Goal: Transaction & Acquisition: Purchase product/service

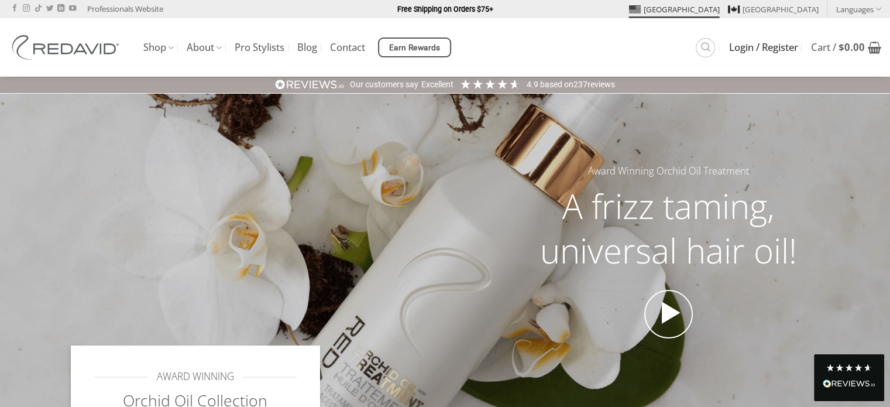
click at [743, 50] on span "Login / Register" at bounding box center [763, 47] width 69 height 9
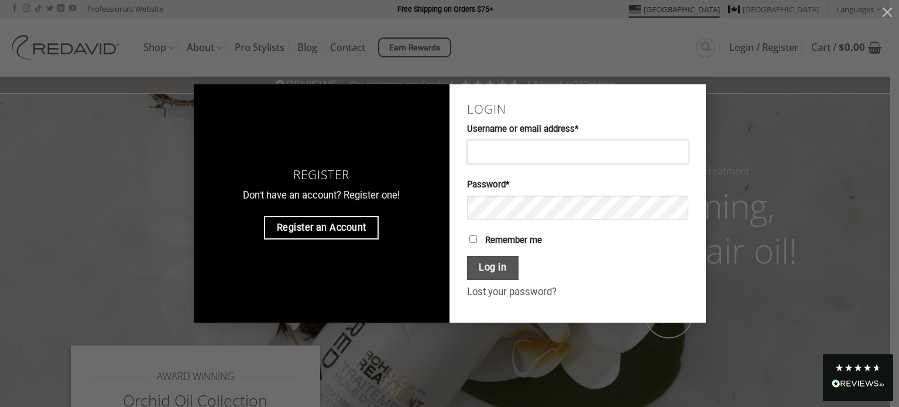
click at [549, 153] on input "Username or email address * Required" at bounding box center [577, 151] width 221 height 23
type input "**********"
click at [496, 264] on button "Log in" at bounding box center [492, 268] width 51 height 24
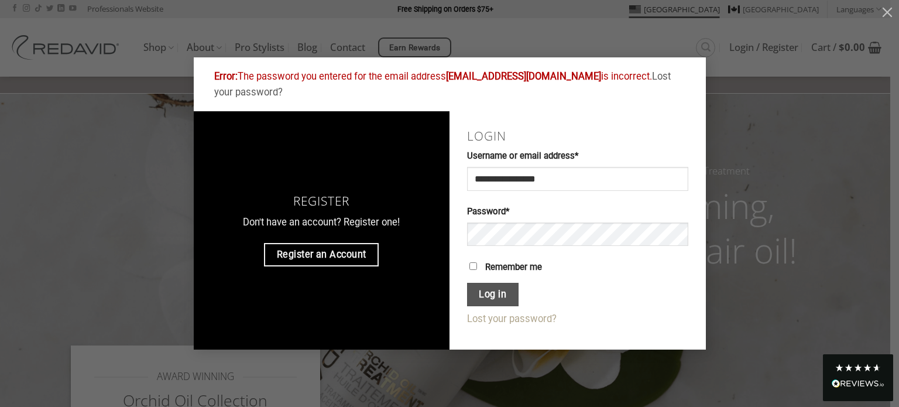
click at [503, 318] on link "Lost your password?" at bounding box center [512, 318] width 90 height 11
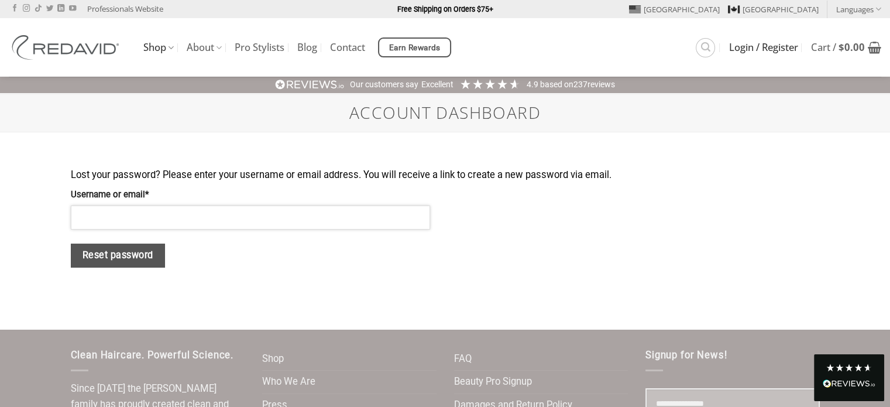
click at [257, 221] on input "Username or email * Required" at bounding box center [250, 216] width 359 height 23
type input "**********"
click at [133, 262] on button "Reset password" at bounding box center [118, 255] width 95 height 24
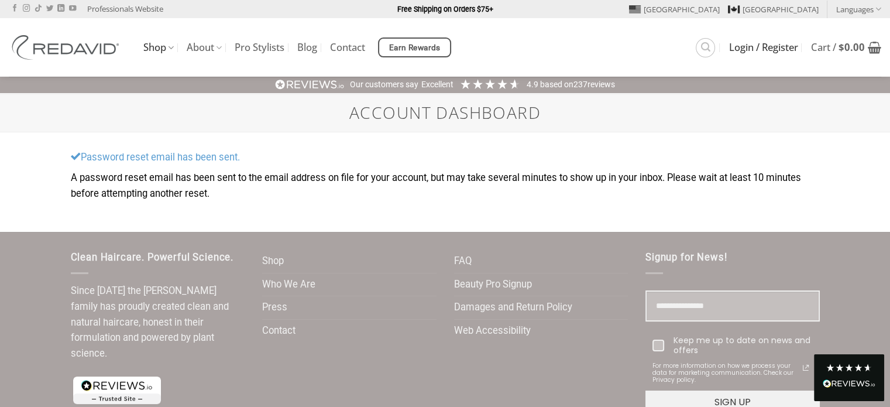
click at [785, 49] on span "Login / Register" at bounding box center [763, 47] width 69 height 9
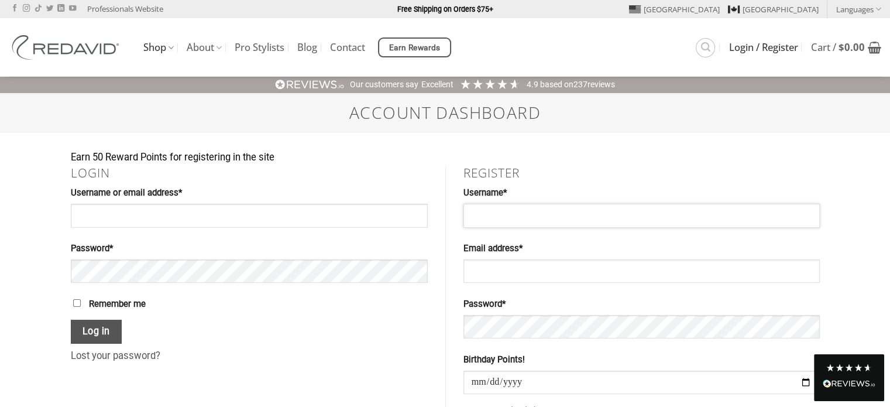
click at [552, 212] on input "Username * Required" at bounding box center [641, 215] width 356 height 23
type input "**********"
click at [505, 261] on input "Email address * Required" at bounding box center [641, 270] width 356 height 23
type input "**********"
click at [798, 324] on button "Show password" at bounding box center [798, 328] width 22 height 26
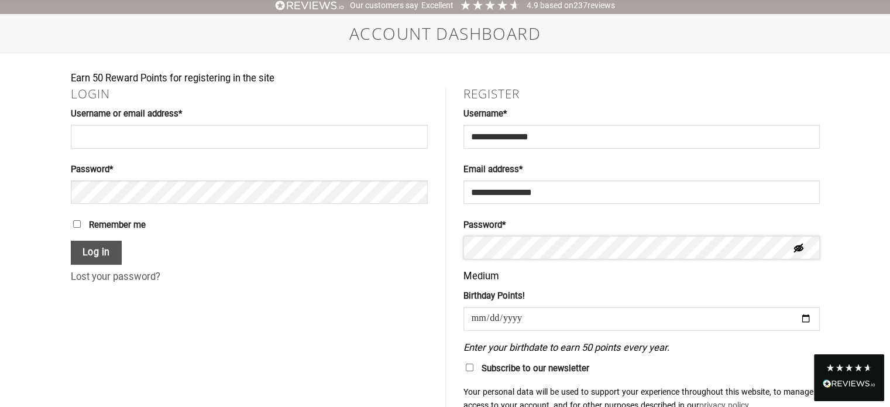
scroll to position [81, 0]
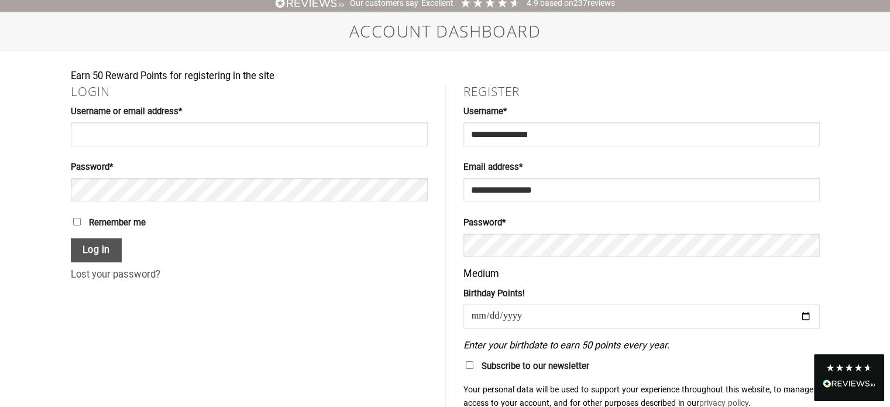
click at [662, 309] on input "date" at bounding box center [641, 315] width 356 height 23
type input "**********"
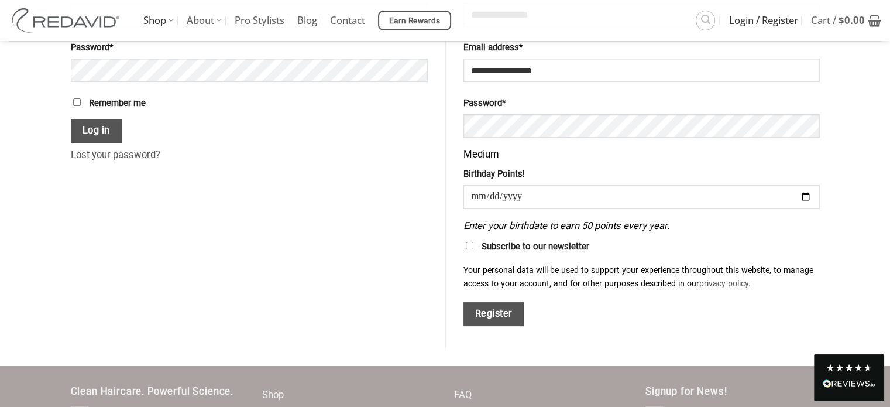
scroll to position [201, 0]
click at [495, 313] on button "Register" at bounding box center [493, 313] width 61 height 24
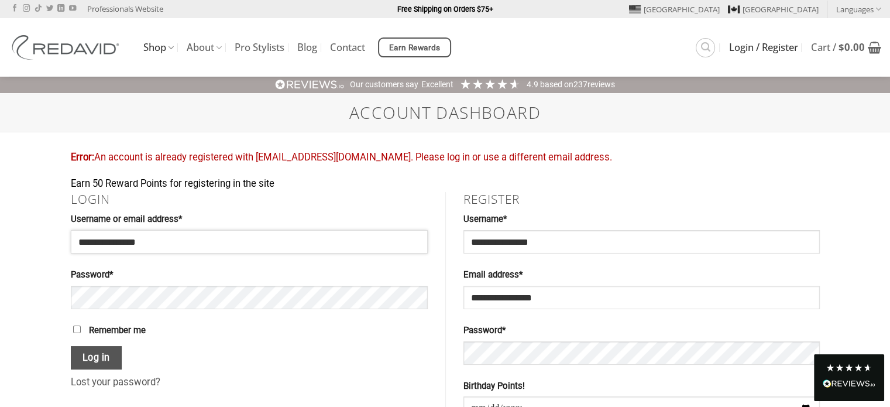
click at [297, 232] on input "**********" at bounding box center [249, 241] width 357 height 23
type input "*"
type input "**********"
click at [99, 355] on button "Log in" at bounding box center [96, 358] width 51 height 24
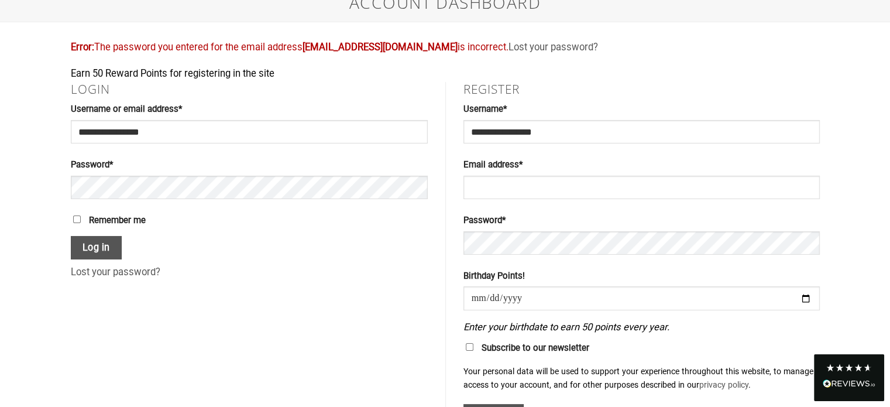
scroll to position [112, 0]
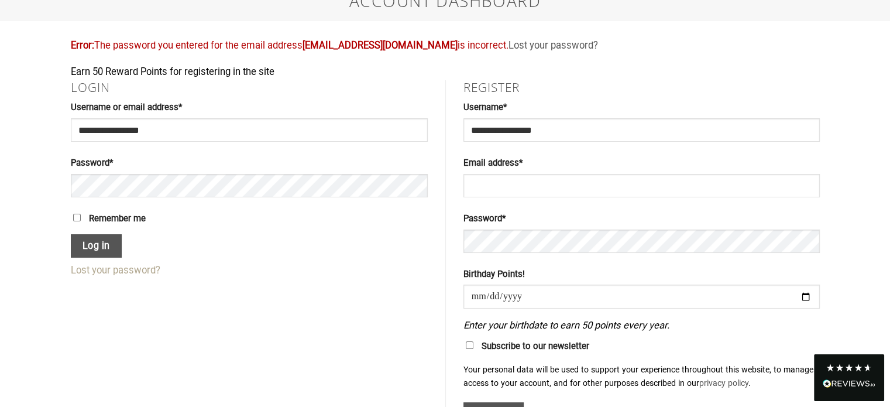
click at [115, 273] on link "Lost your password?" at bounding box center [116, 269] width 90 height 11
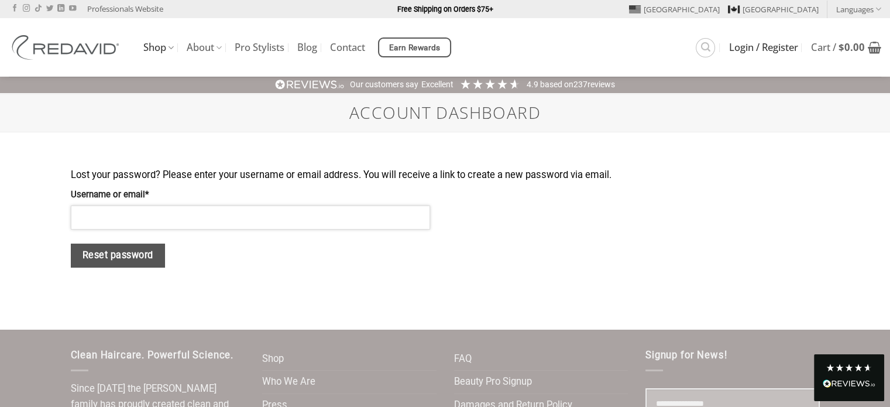
click at [125, 221] on input "Username or email * Required" at bounding box center [250, 216] width 359 height 23
type input "**********"
click at [113, 257] on button "Reset password" at bounding box center [118, 255] width 95 height 24
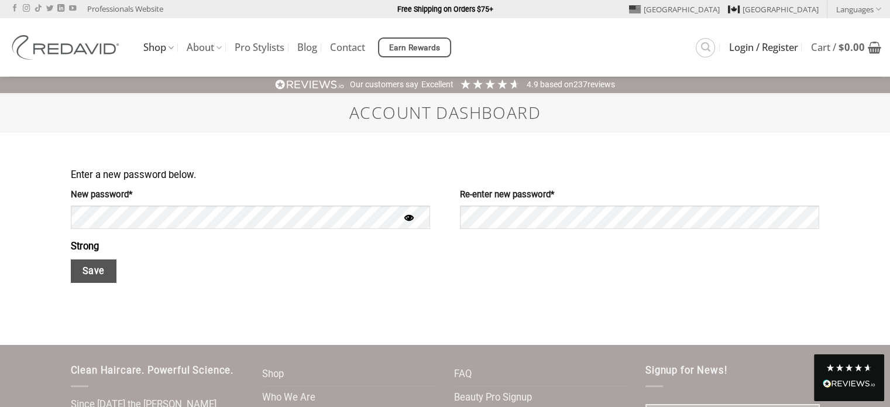
click at [408, 223] on button "Show password" at bounding box center [409, 218] width 22 height 26
click at [799, 215] on button "Show password" at bounding box center [798, 218] width 22 height 26
click at [98, 270] on button "Save" at bounding box center [94, 271] width 46 height 24
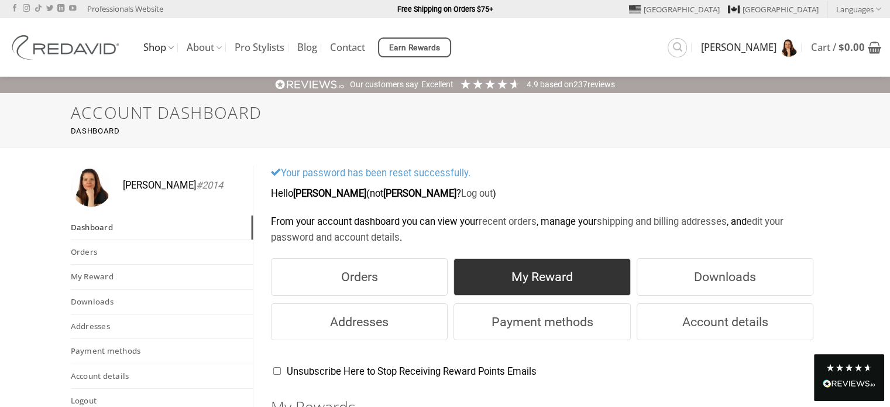
click at [526, 267] on link "My Reward" at bounding box center [541, 276] width 177 height 37
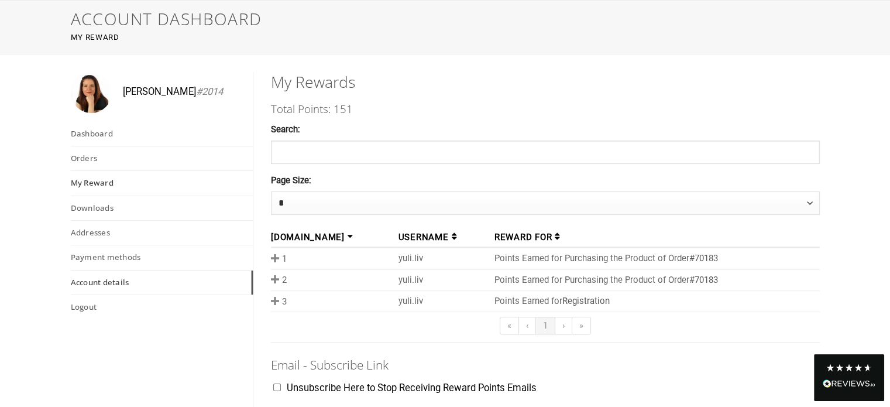
scroll to position [95, 0]
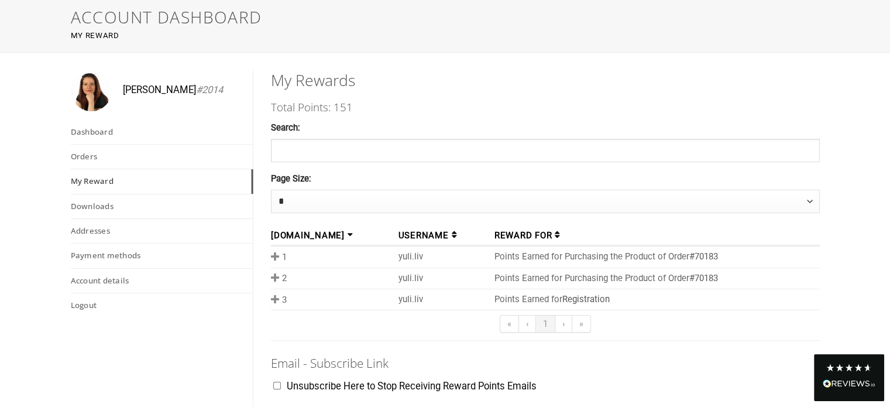
click at [92, 179] on link "My Reward" at bounding box center [162, 181] width 183 height 24
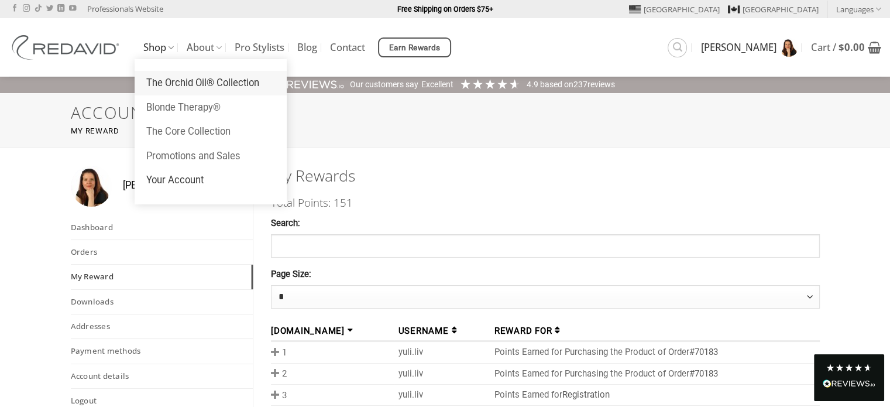
click at [166, 79] on link "The Orchid Oil® Collection" at bounding box center [211, 83] width 152 height 25
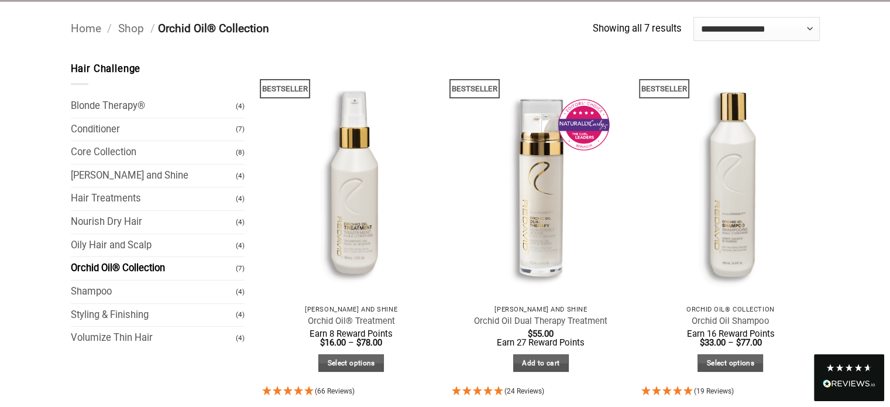
scroll to position [91, 0]
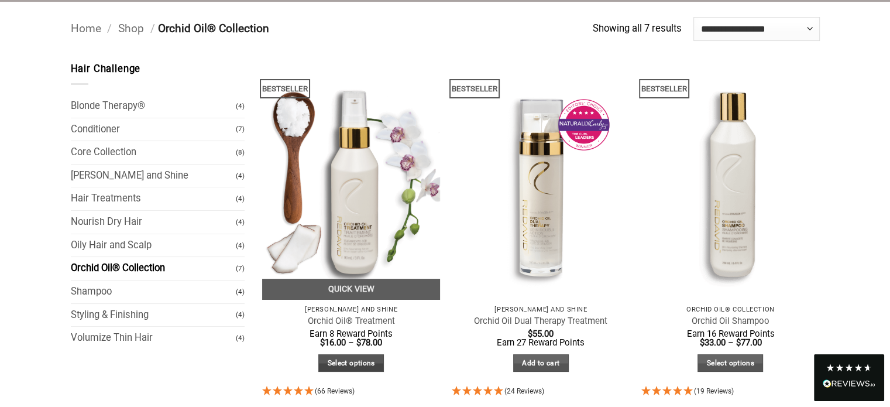
click at [356, 359] on link "Select options" at bounding box center [351, 363] width 66 height 18
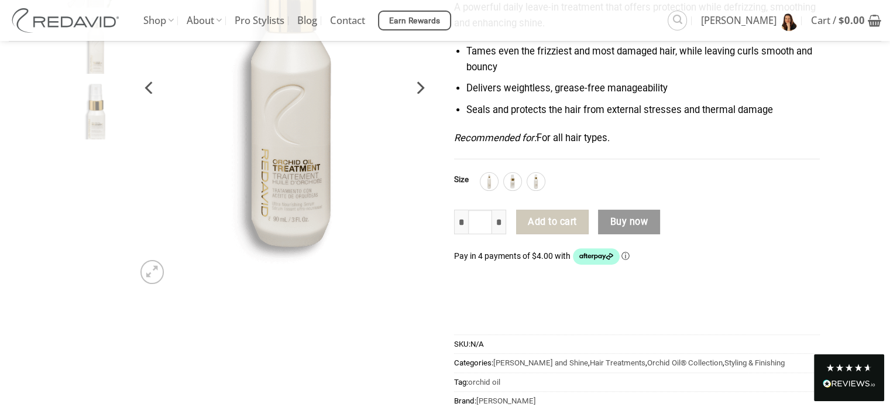
scroll to position [233, 0]
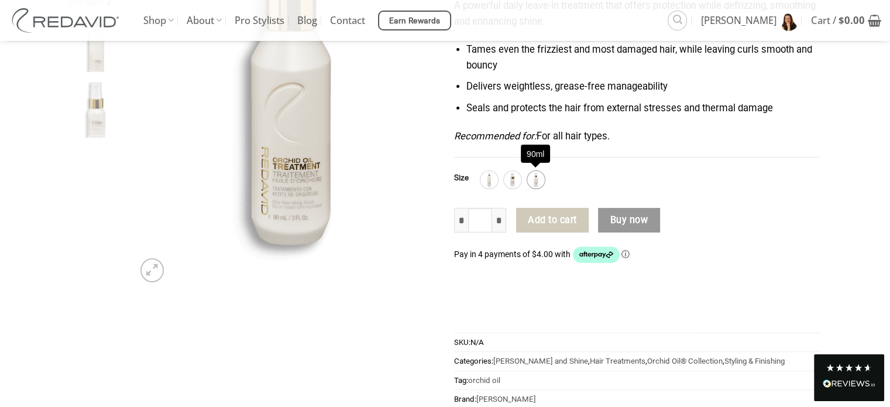
click at [534, 177] on img at bounding box center [535, 179] width 15 height 15
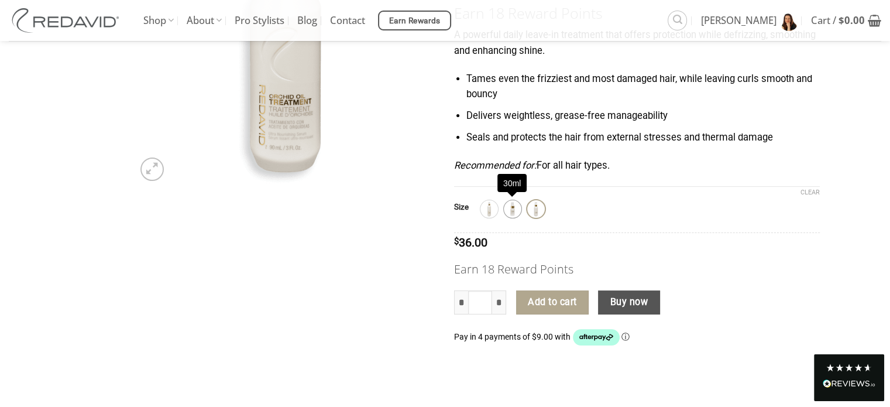
click at [506, 206] on img at bounding box center [512, 208] width 15 height 15
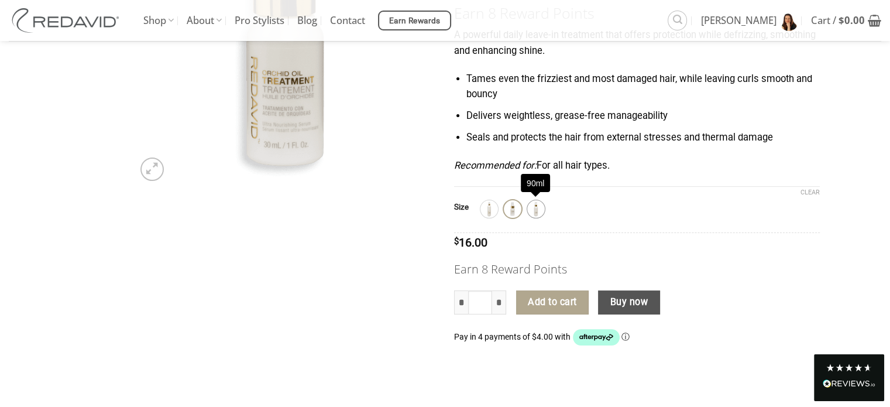
click at [538, 203] on img at bounding box center [535, 208] width 15 height 15
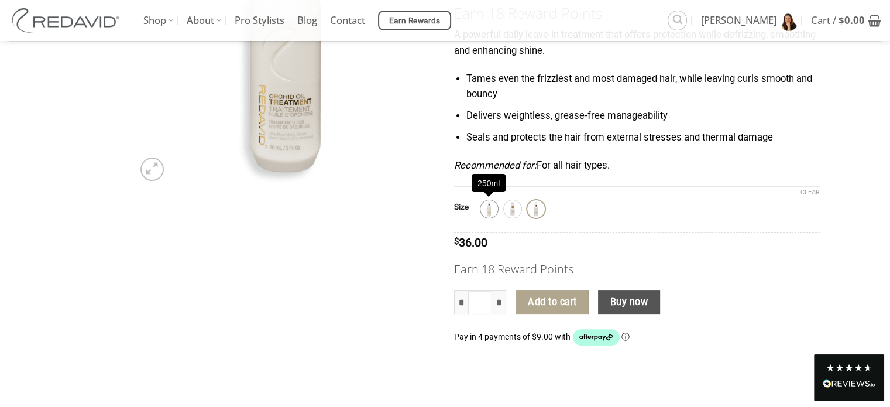
click at [488, 213] on img at bounding box center [488, 208] width 15 height 15
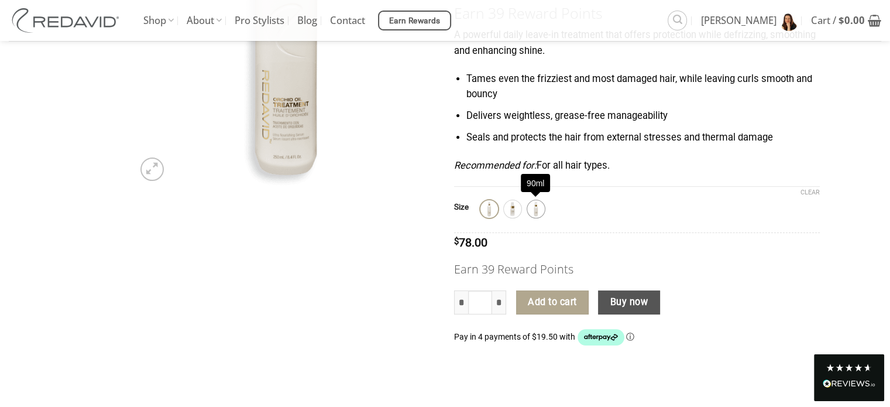
click at [535, 208] on img at bounding box center [535, 208] width 15 height 15
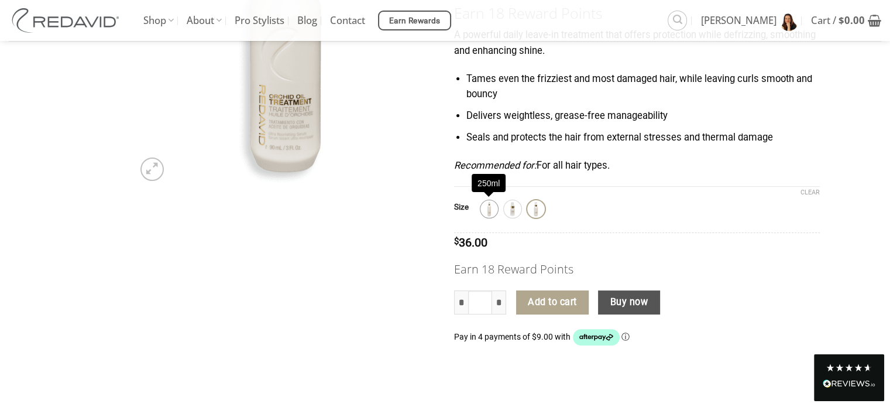
click at [484, 210] on img at bounding box center [488, 208] width 15 height 15
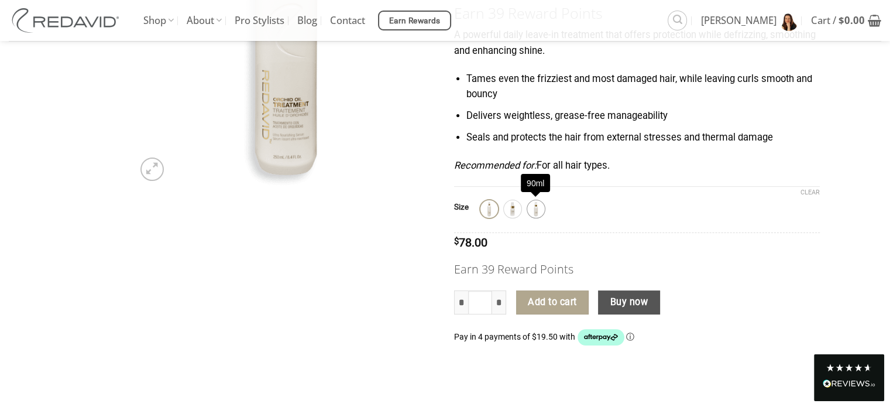
click at [532, 211] on img at bounding box center [535, 208] width 15 height 15
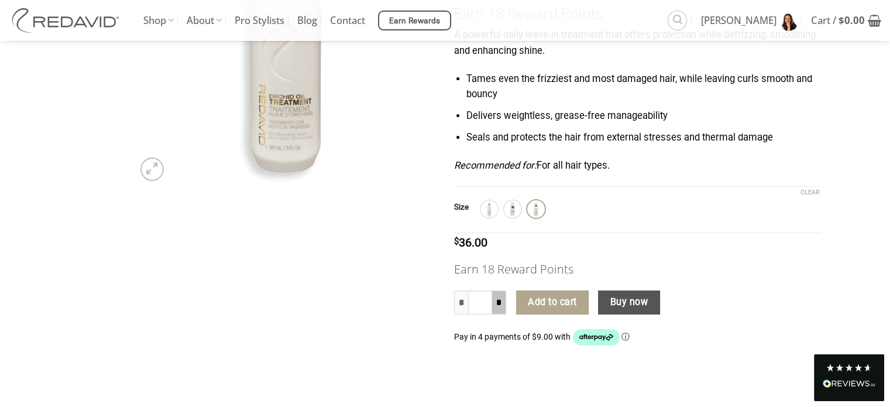
click at [504, 302] on input "*" at bounding box center [499, 302] width 14 height 25
click at [545, 299] on button "Add to cart" at bounding box center [552, 302] width 73 height 25
click at [489, 203] on img at bounding box center [488, 208] width 15 height 15
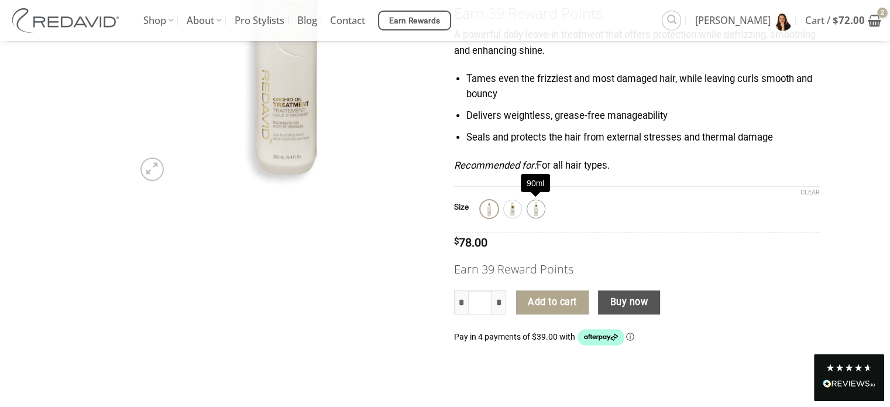
click at [536, 204] on img at bounding box center [535, 208] width 15 height 15
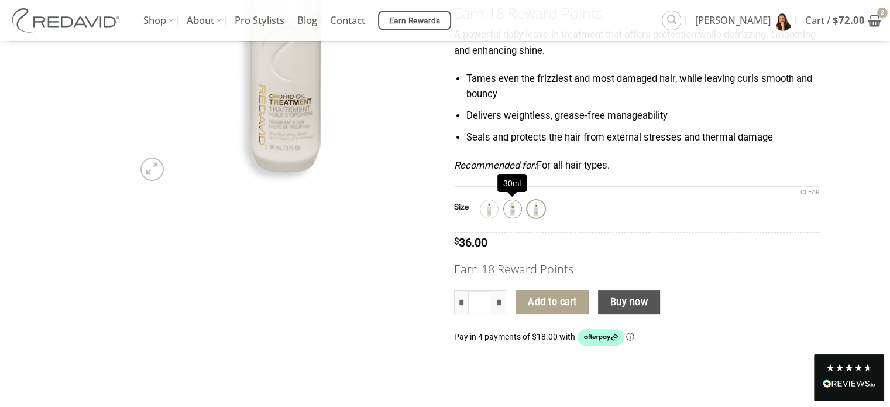
click at [511, 210] on img at bounding box center [512, 208] width 15 height 15
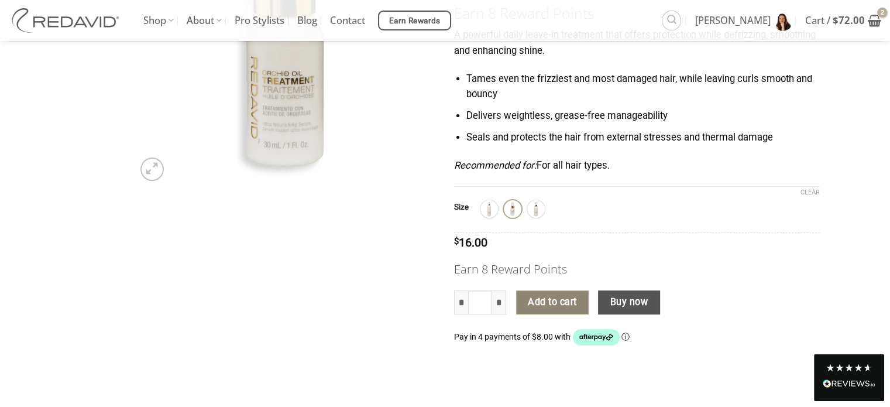
click at [557, 297] on button "Add to cart" at bounding box center [552, 302] width 73 height 25
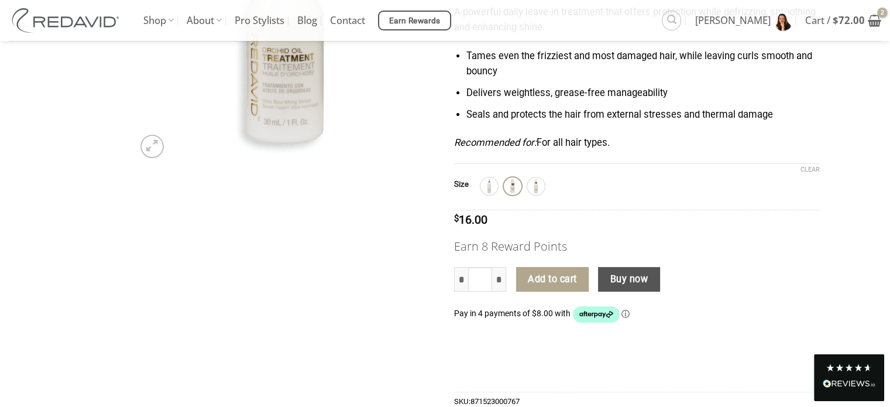
scroll to position [292, 0]
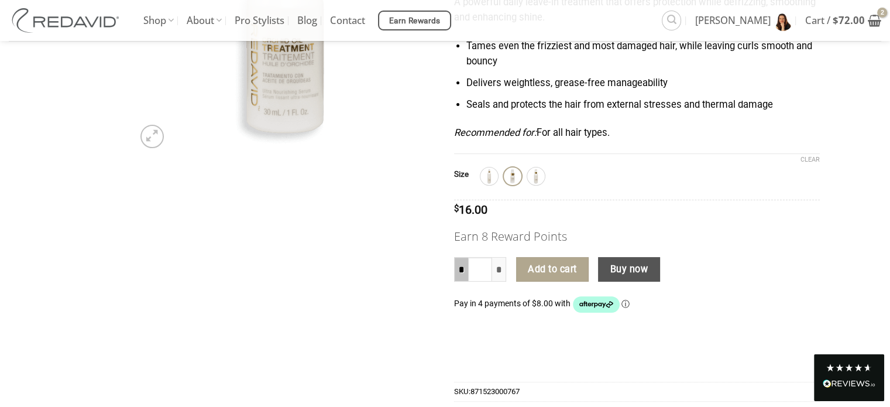
click at [459, 274] on input "*" at bounding box center [461, 269] width 14 height 25
type input "*"
click at [548, 270] on button "Add to cart" at bounding box center [552, 269] width 73 height 25
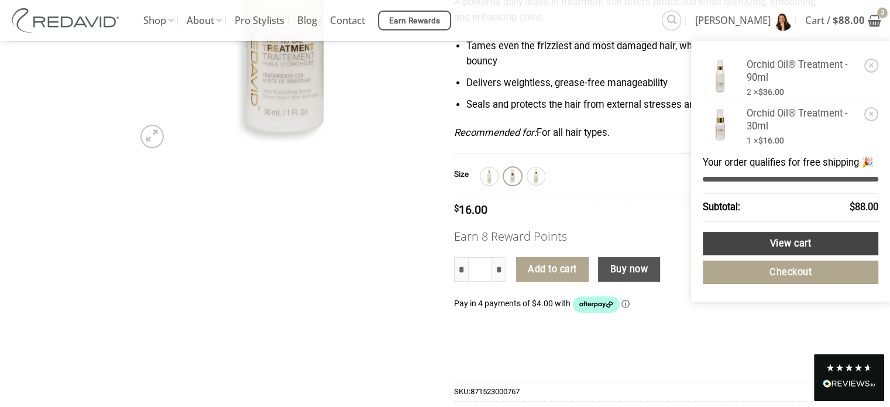
click at [759, 240] on link "View cart" at bounding box center [790, 244] width 175 height 24
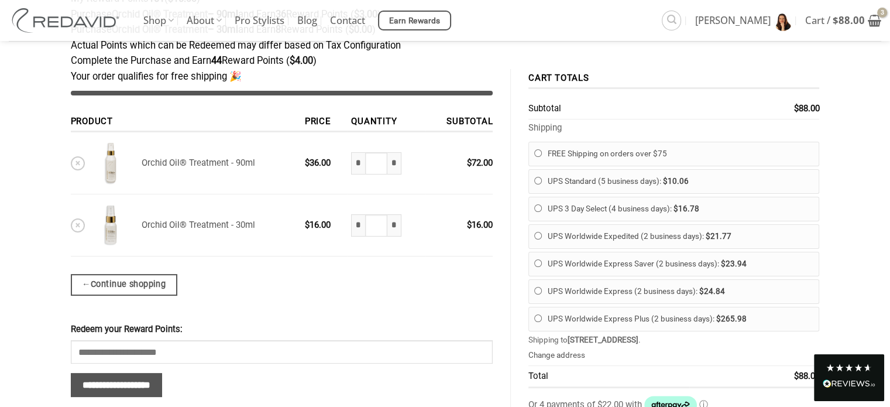
scroll to position [173, 0]
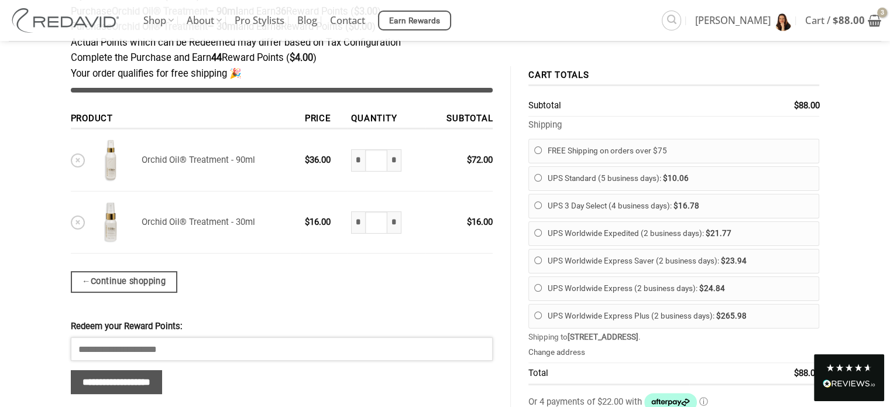
click at [180, 346] on input "Redeem your Reward Points:" at bounding box center [282, 348] width 422 height 23
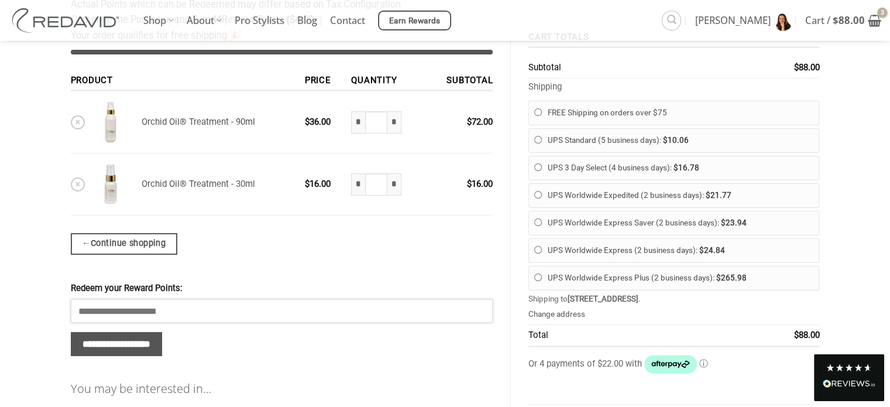
scroll to position [212, 0]
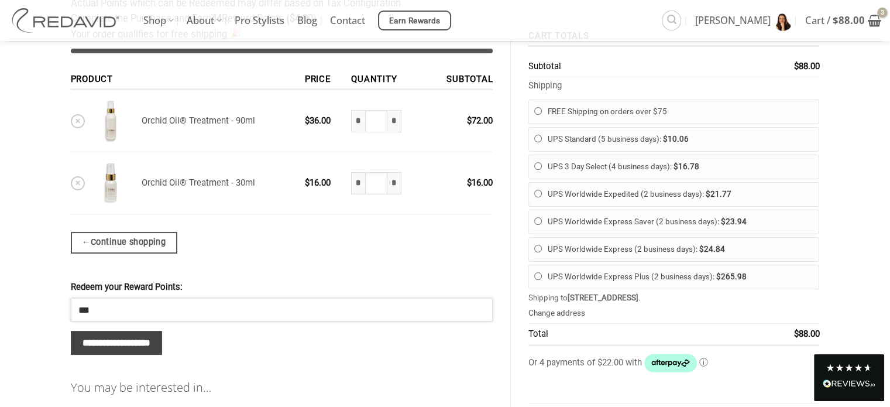
type input "***"
click at [159, 346] on input "**********" at bounding box center [117, 343] width 92 height 24
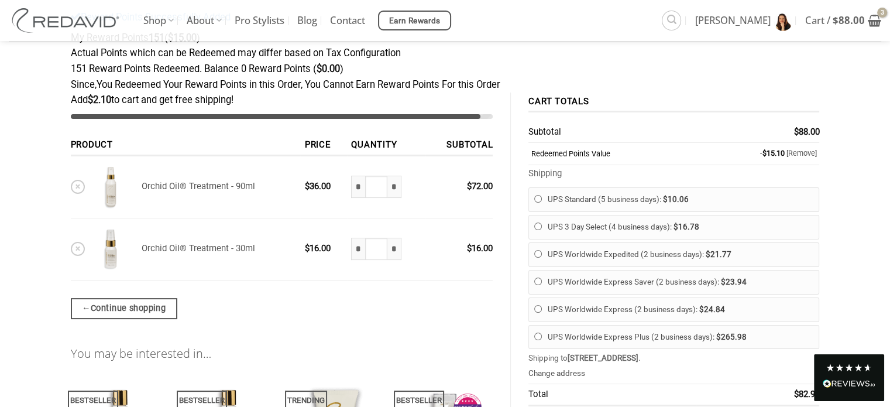
scroll to position [147, 0]
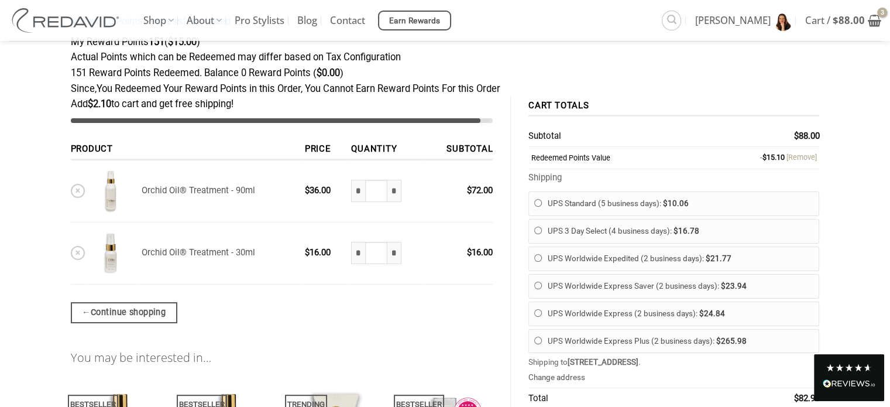
click at [798, 156] on link "[Remove]" at bounding box center [801, 157] width 30 height 9
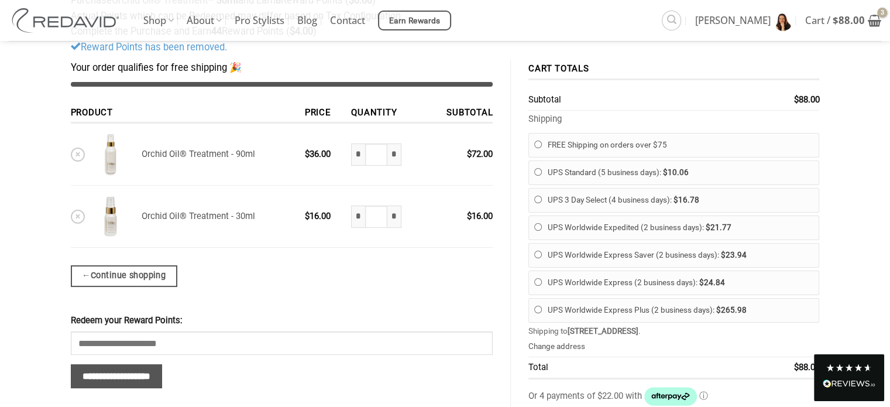
scroll to position [198, 0]
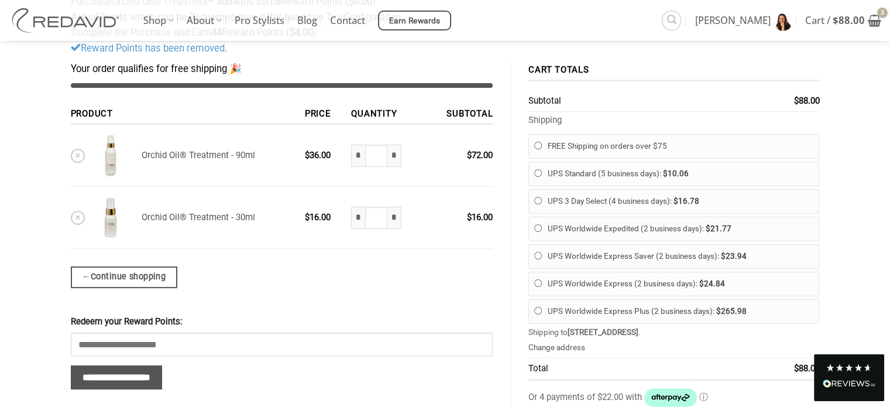
click at [90, 222] on img at bounding box center [111, 217] width 44 height 44
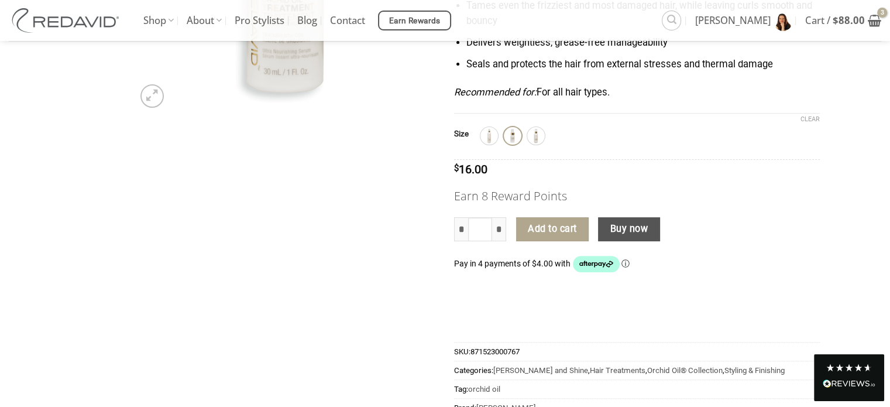
scroll to position [328, 0]
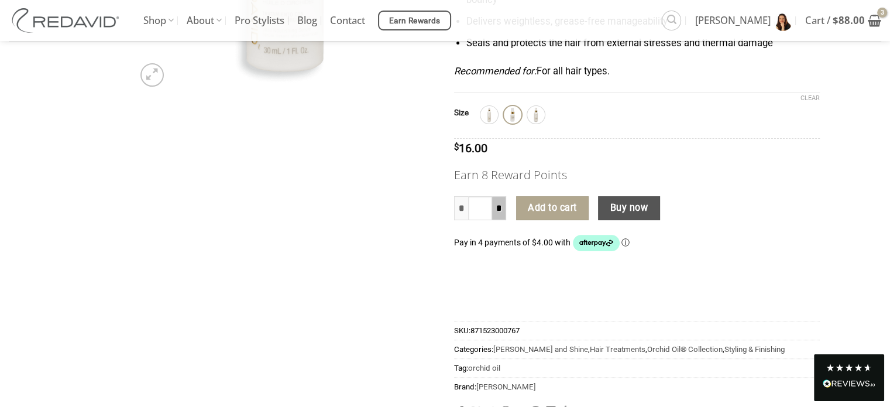
click at [498, 210] on input "*" at bounding box center [499, 208] width 14 height 25
click at [457, 208] on input "*" at bounding box center [461, 208] width 14 height 25
type input "*"
click at [461, 203] on input "*" at bounding box center [461, 208] width 14 height 25
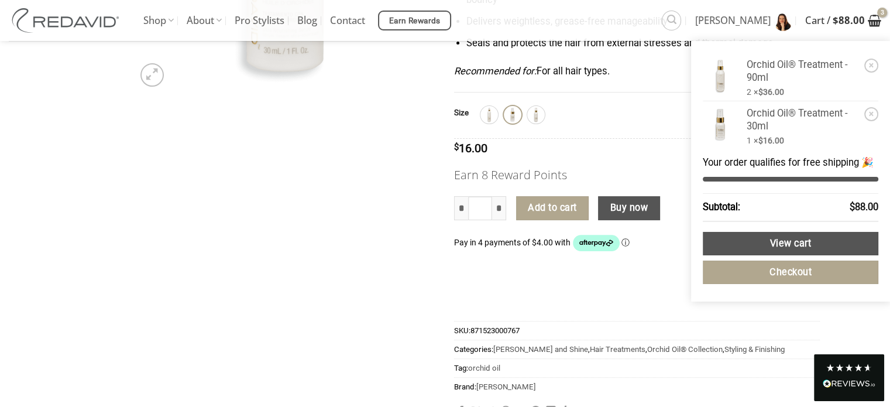
click at [860, 21] on bdi "$ 88.00" at bounding box center [848, 19] width 32 height 13
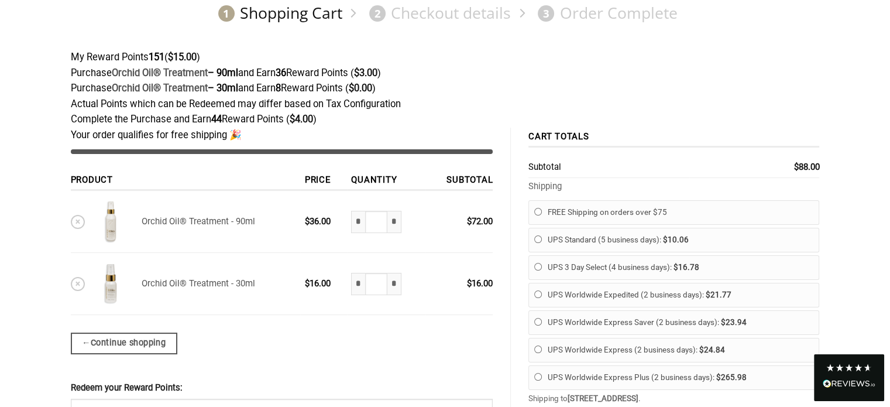
scroll to position [119, 0]
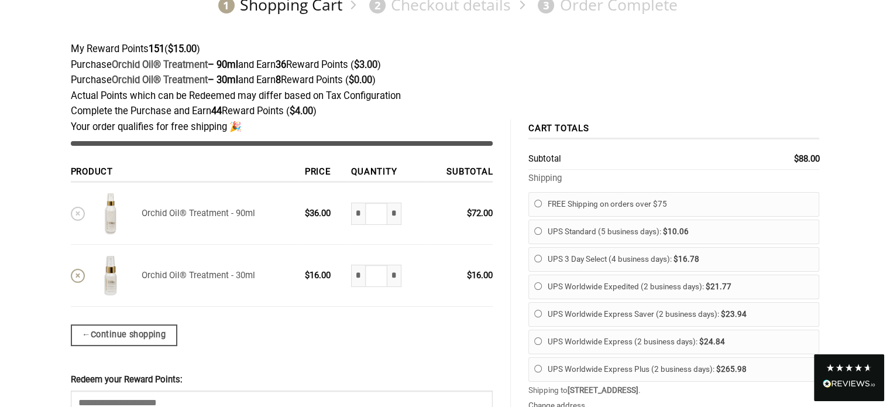
click at [79, 272] on link "×" at bounding box center [78, 276] width 14 height 14
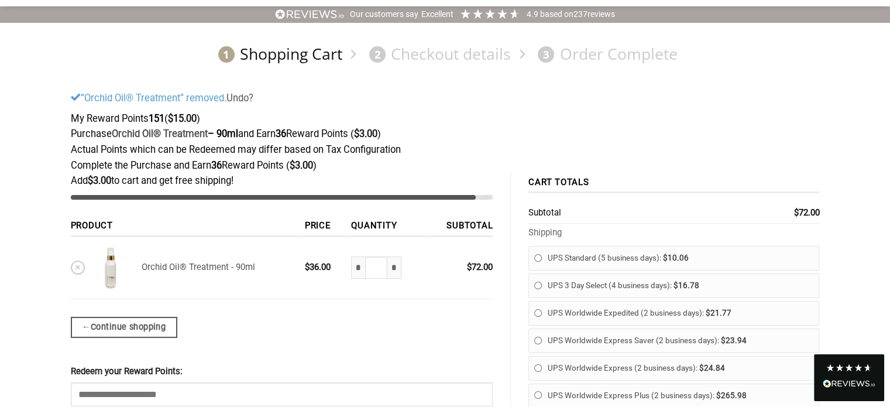
scroll to position [66, 0]
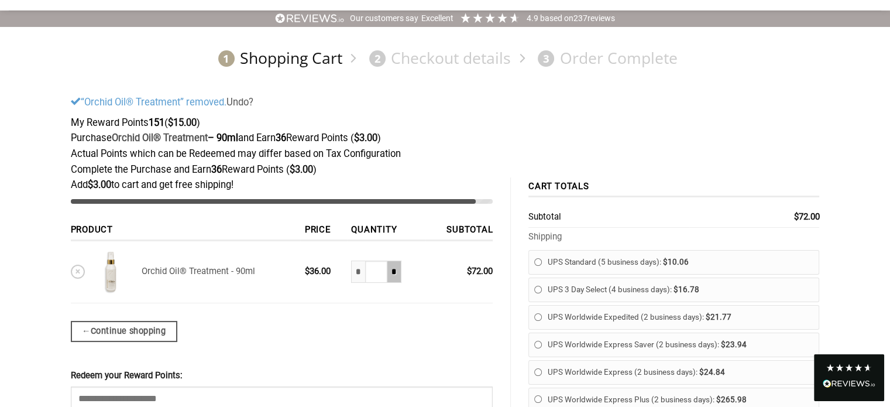
click at [400, 271] on input "*" at bounding box center [394, 271] width 14 height 22
type input "*"
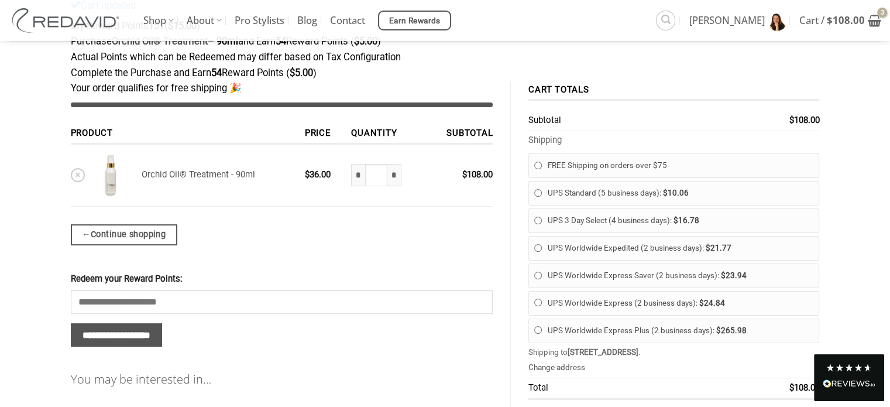
scroll to position [161, 0]
click at [356, 173] on input "*" at bounding box center [358, 176] width 14 height 22
type input "*"
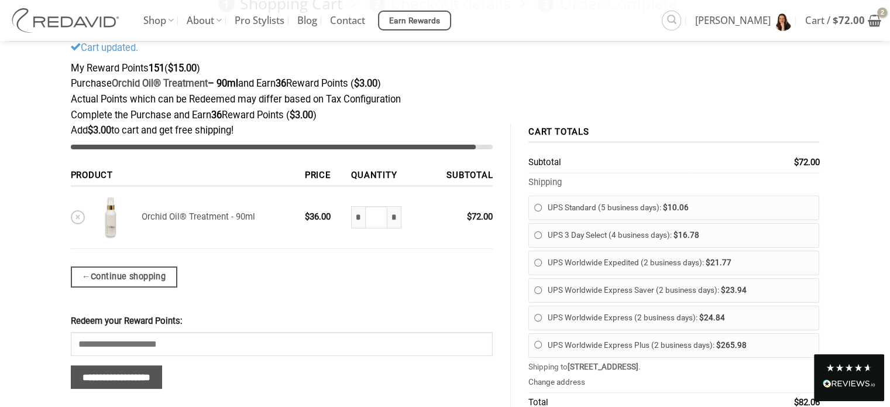
scroll to position [119, 0]
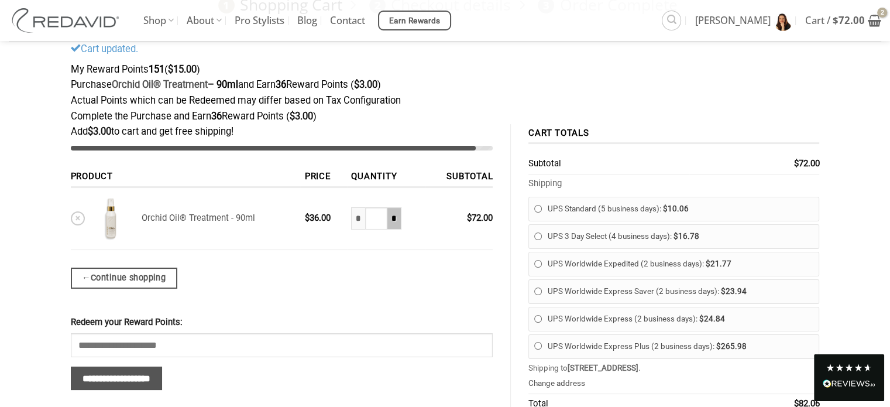
click at [395, 212] on input "*" at bounding box center [394, 218] width 14 height 22
type input "*"
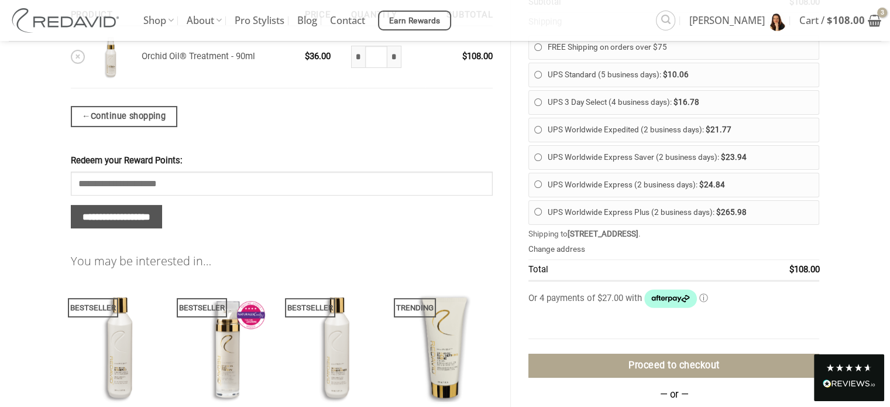
scroll to position [283, 0]
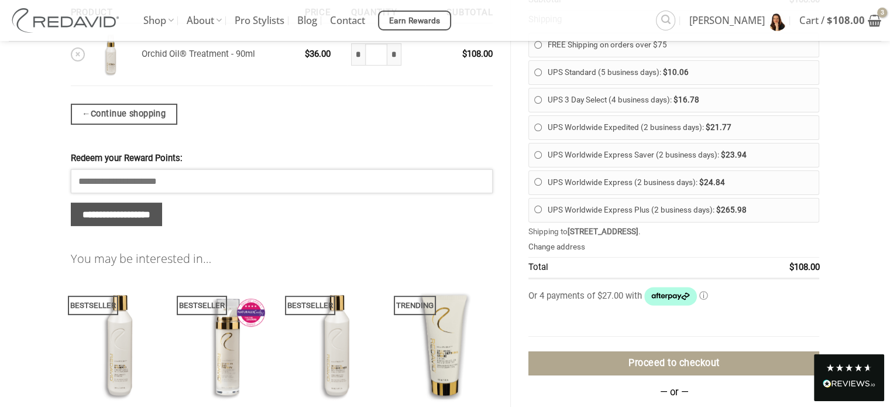
click at [184, 172] on input "Redeem your Reward Points:" at bounding box center [282, 180] width 422 height 23
type input "***"
click at [163, 212] on input "**********" at bounding box center [117, 214] width 92 height 24
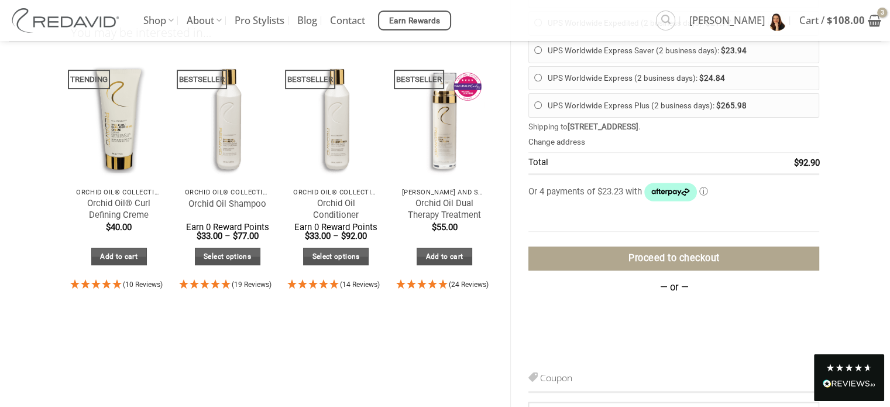
scroll to position [414, 0]
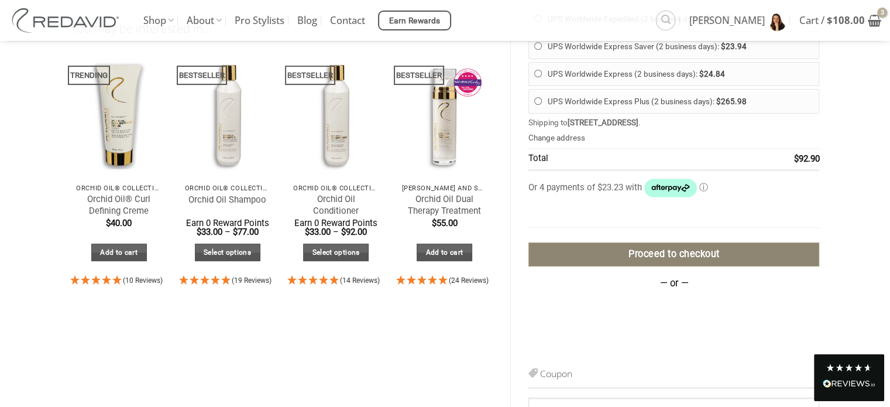
click at [676, 243] on link "Proceed to checkout" at bounding box center [673, 254] width 291 height 24
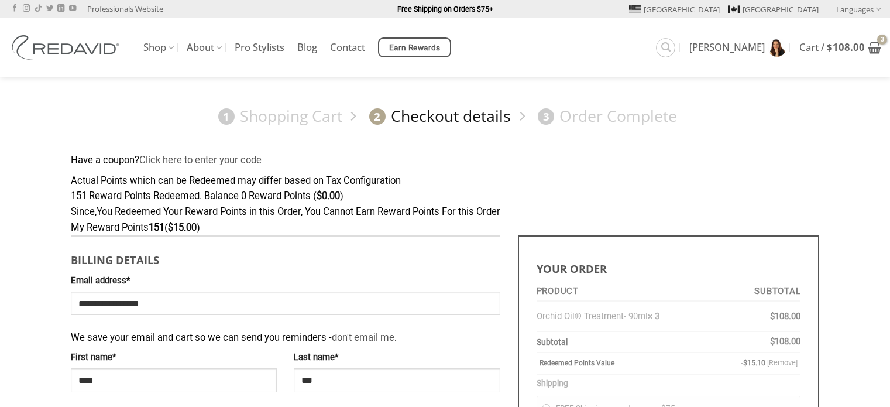
select select "**"
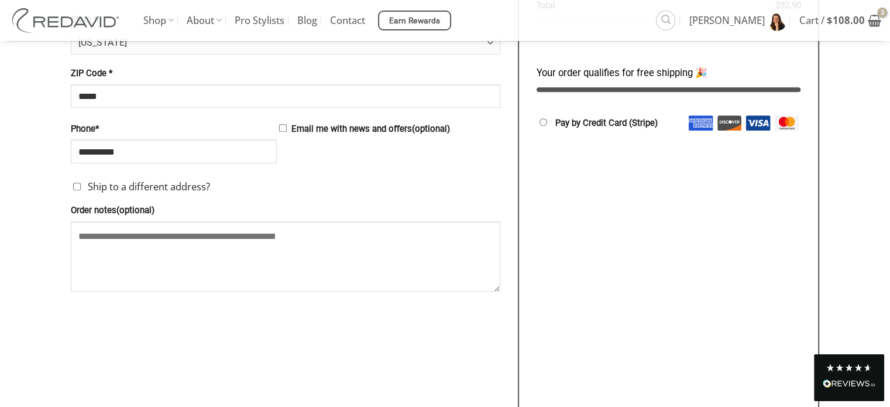
scroll to position [606, 0]
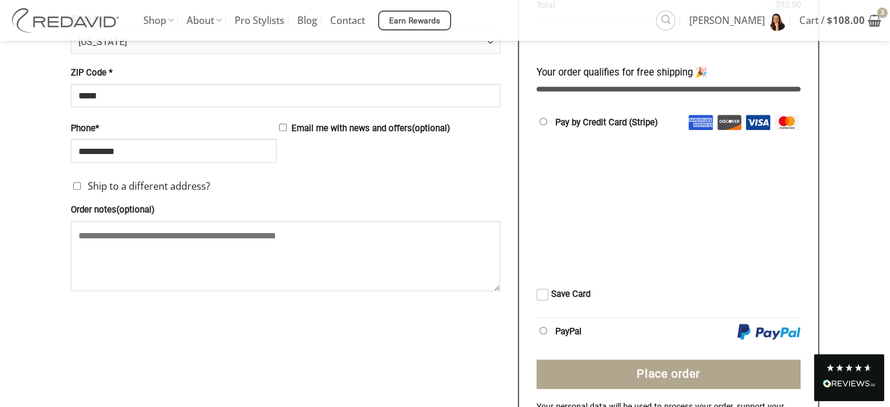
click at [636, 301] on li "Pay by Credit Card (Stripe) Save Card" at bounding box center [668, 213] width 264 height 208
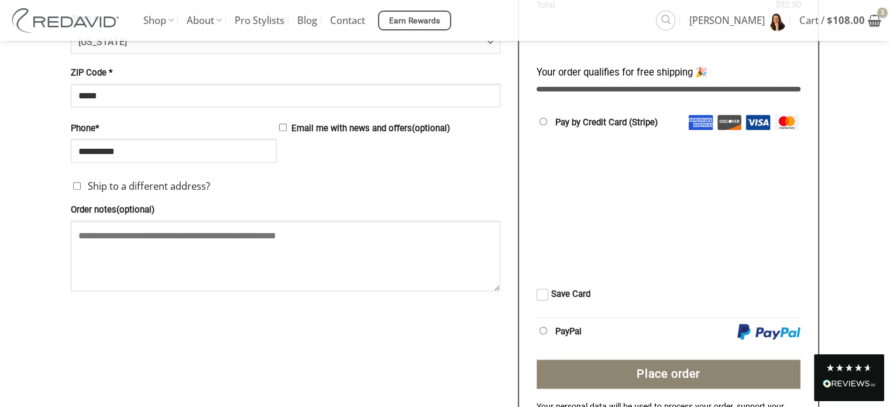
click at [696, 374] on button "Place order" at bounding box center [668, 373] width 264 height 29
